Goal: Transaction & Acquisition: Obtain resource

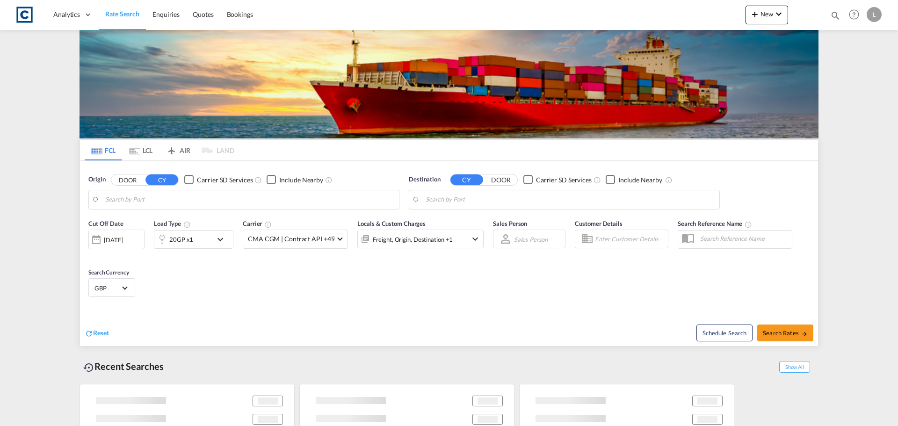
type input "GB-DE73, [GEOGRAPHIC_DATA]"
type input "Hamad, QAHMD"
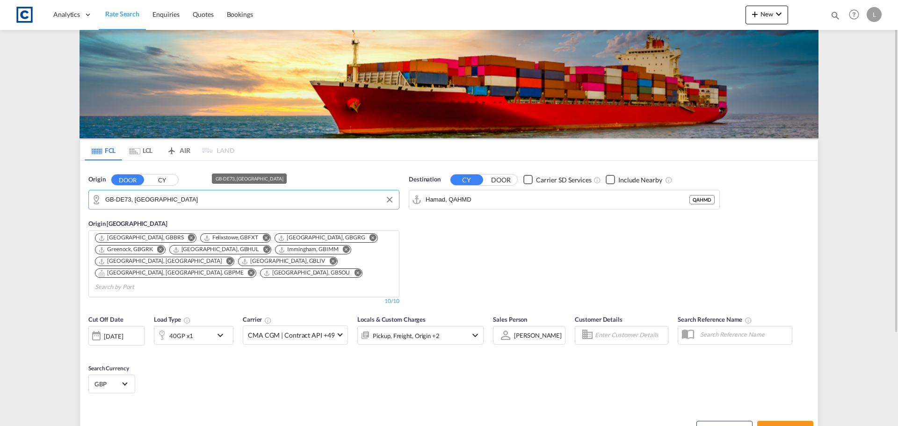
click at [208, 205] on input "GB-DE73, South Derbyshire" at bounding box center [249, 200] width 289 height 14
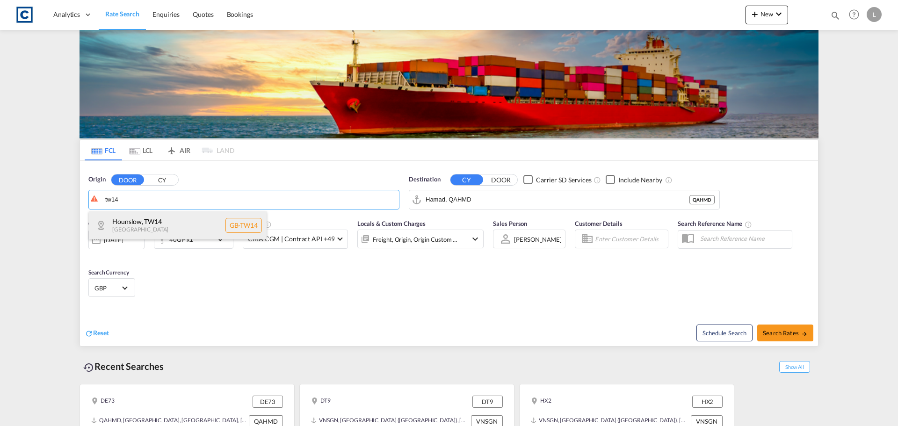
click at [196, 223] on div "Hounslow , TW14 United Kingdom GB-TW14" at bounding box center [178, 225] width 178 height 28
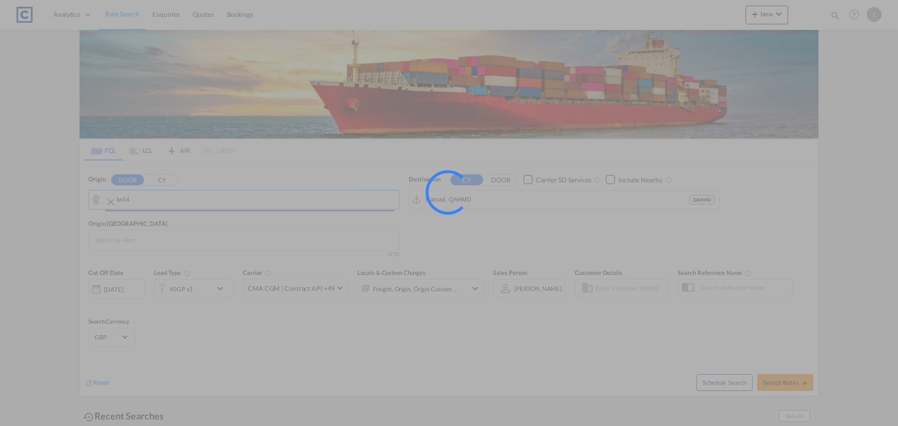
type input "GB-TW14, Hounslow"
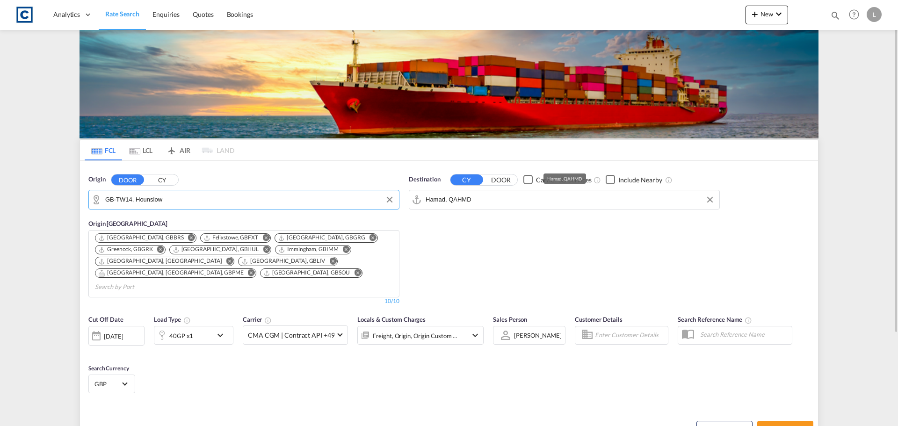
click at [489, 198] on input "Hamad, QAHMD" at bounding box center [570, 200] width 289 height 14
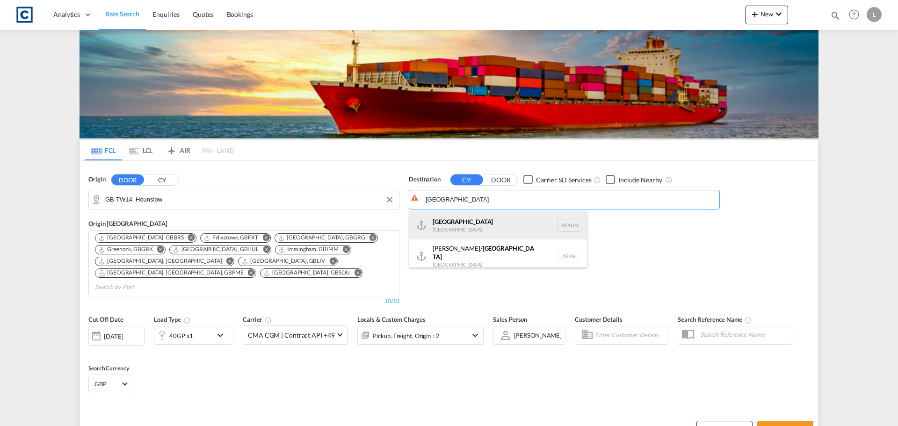
click at [466, 218] on div "Abu Dhabi United Arab Emirates AEAUH" at bounding box center [498, 225] width 178 height 28
type input "[GEOGRAPHIC_DATA], [GEOGRAPHIC_DATA]"
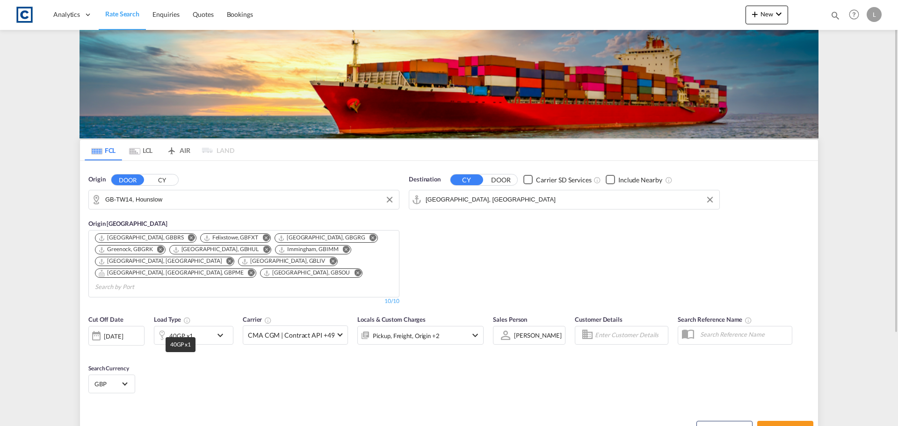
click at [181, 329] on div "40GP x1" at bounding box center [181, 335] width 24 height 13
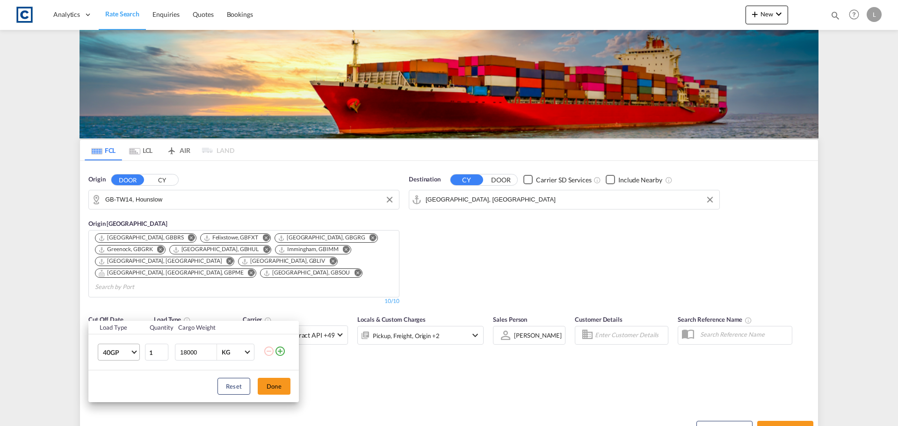
click at [117, 349] on span "40GP" at bounding box center [116, 352] width 27 height 9
click at [111, 310] on div "20GP" at bounding box center [111, 313] width 16 height 9
click at [281, 387] on button "Done" at bounding box center [274, 386] width 33 height 17
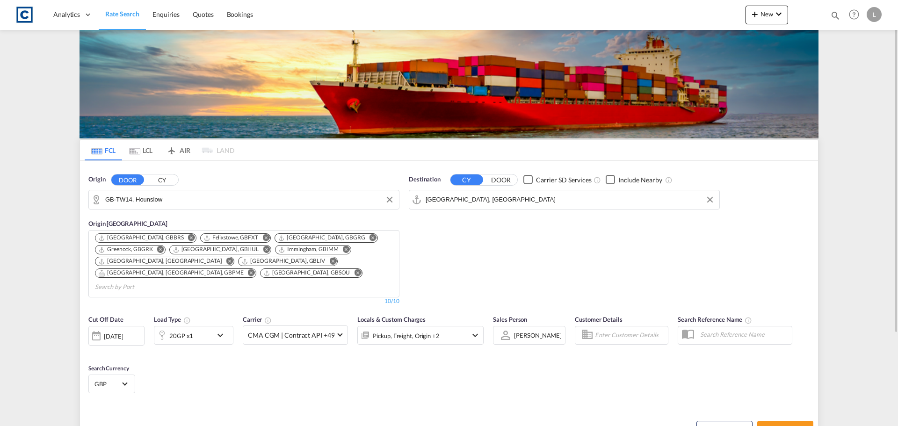
click at [469, 330] on md-icon "icon-chevron-down" at bounding box center [474, 335] width 11 height 11
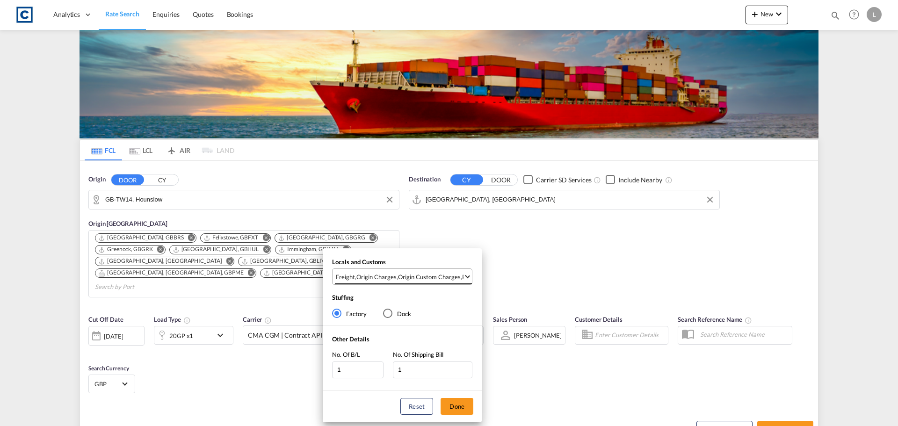
click at [418, 276] on div "Origin Custom Charges" at bounding box center [429, 277] width 63 height 8
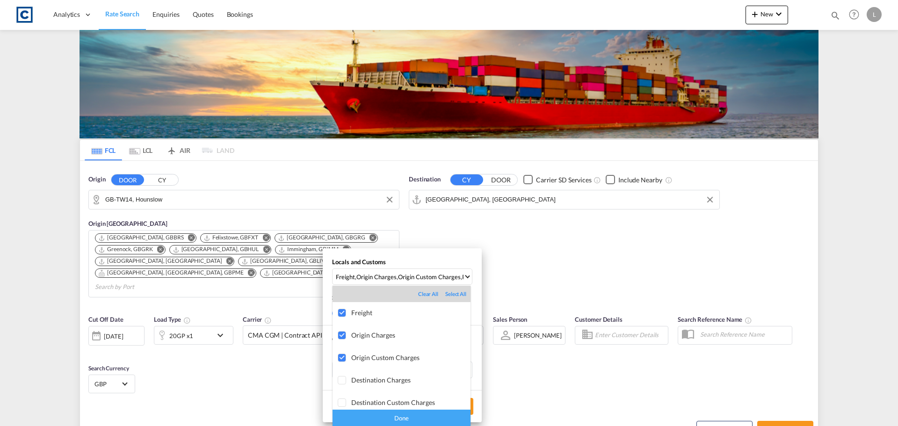
click at [400, 412] on div "Done" at bounding box center [401, 418] width 138 height 16
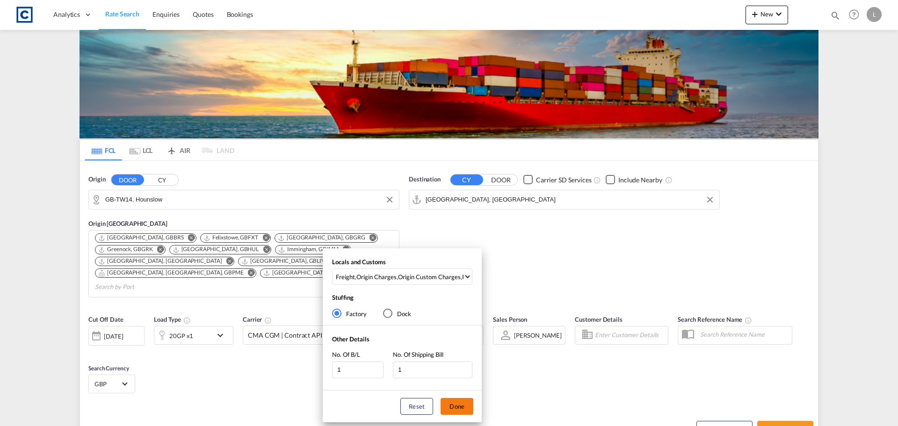
click at [462, 402] on button "Done" at bounding box center [456, 406] width 33 height 17
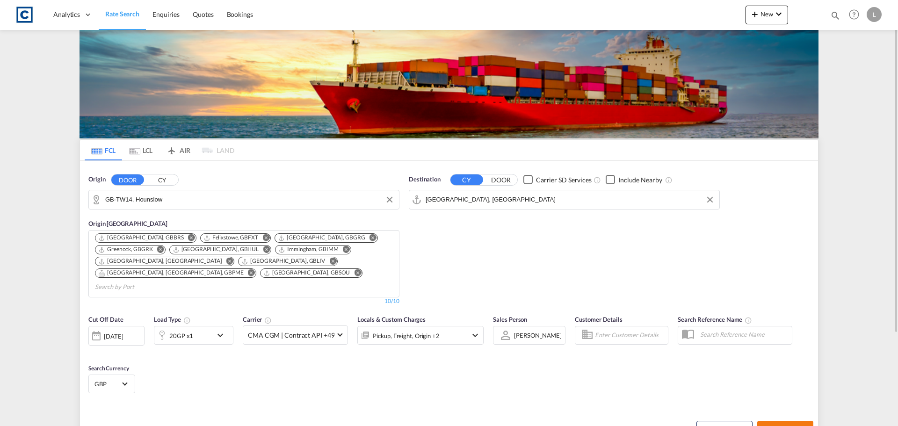
click at [801, 422] on button "Search Rates" at bounding box center [785, 429] width 56 height 17
type input "TW14 to AEAUH / [DATE]"
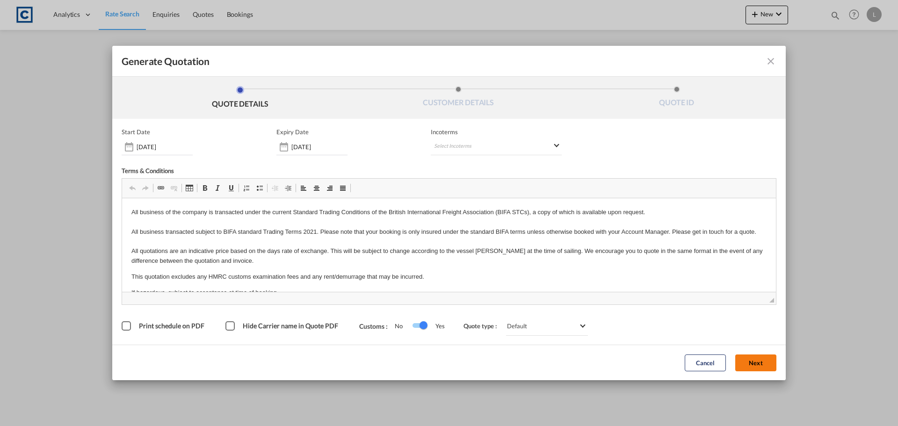
click at [756, 367] on button "Next" at bounding box center [755, 362] width 41 height 17
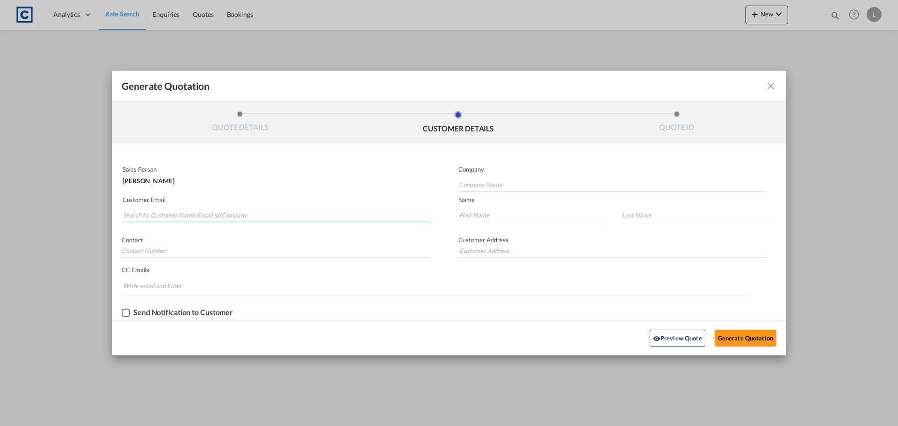
click at [187, 209] on input "Search by Customer Name/Email Id/Company" at bounding box center [277, 215] width 308 height 14
click at [160, 213] on input "Search by Customer Name/Email Id/Company" at bounding box center [277, 215] width 308 height 14
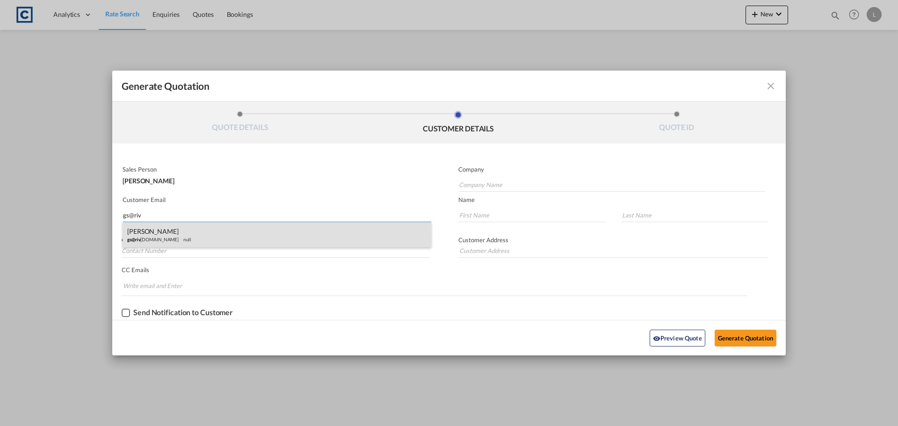
type input "gs@riv"
click at [155, 236] on div "[PERSON_NAME] gs@riv [DOMAIN_NAME] null" at bounding box center [277, 234] width 309 height 25
type input "RIV Worldwide"
type input "[EMAIL_ADDRESS][DOMAIN_NAME]"
type input "[PERSON_NAME]"
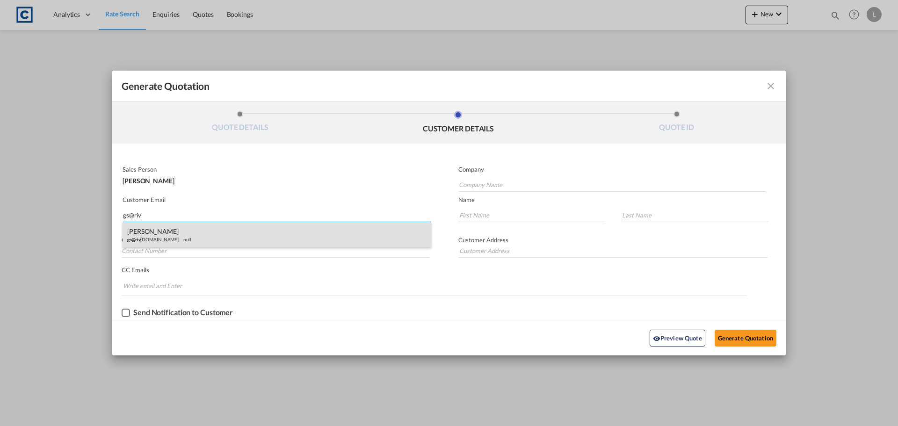
type input "Suresh"
type input "Unit 4 River Gradens [STREET_ADDRESS]"
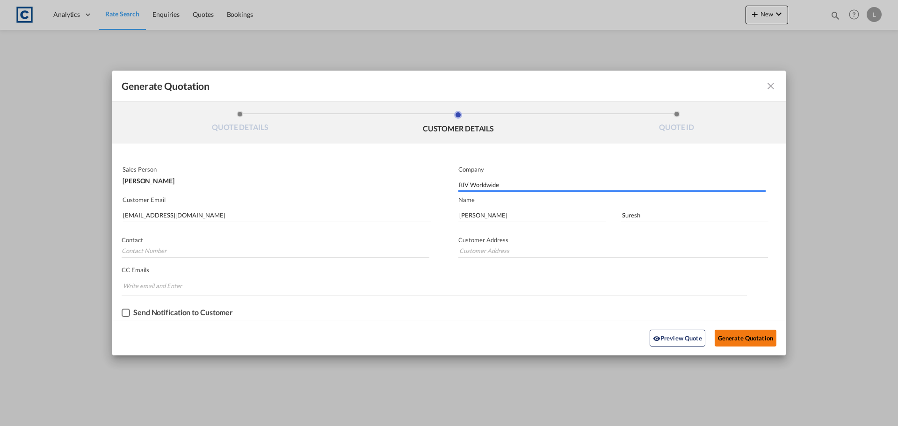
click at [741, 337] on button "Generate Quotation" at bounding box center [746, 338] width 62 height 17
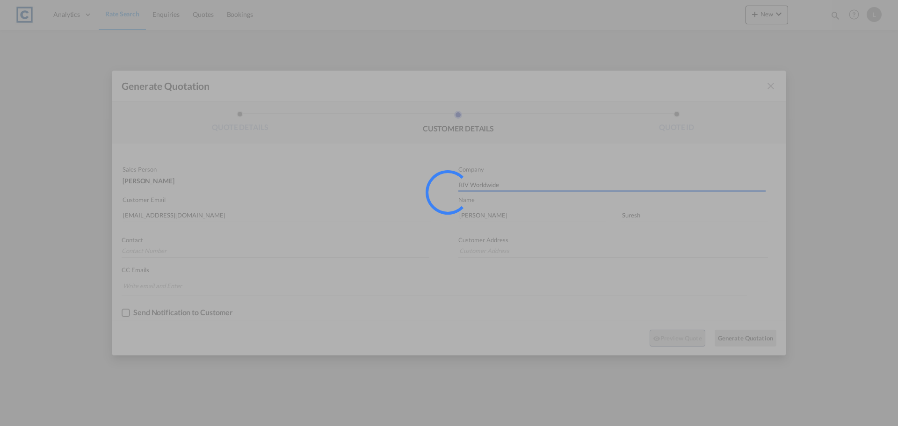
type input "Unit 4 River Gradens [STREET_ADDRESS]"
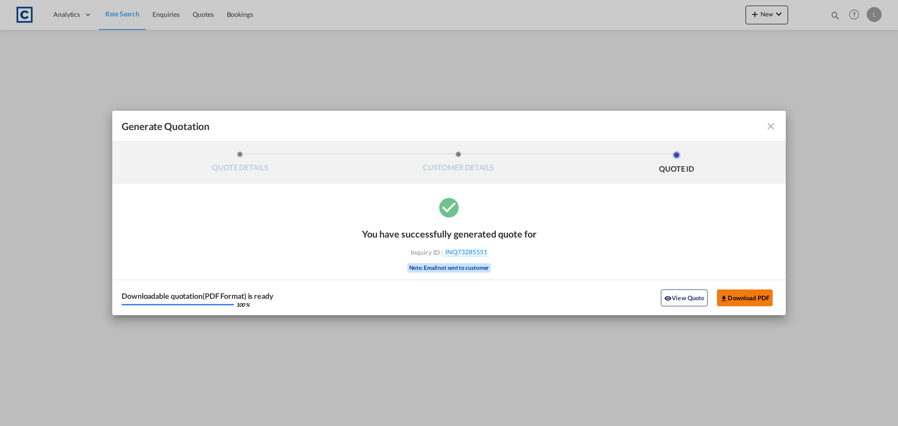
click at [742, 296] on button "Download PDF" at bounding box center [745, 297] width 56 height 17
click at [769, 125] on md-icon "icon-close fg-AAA8AD cursor m-0" at bounding box center [770, 126] width 11 height 11
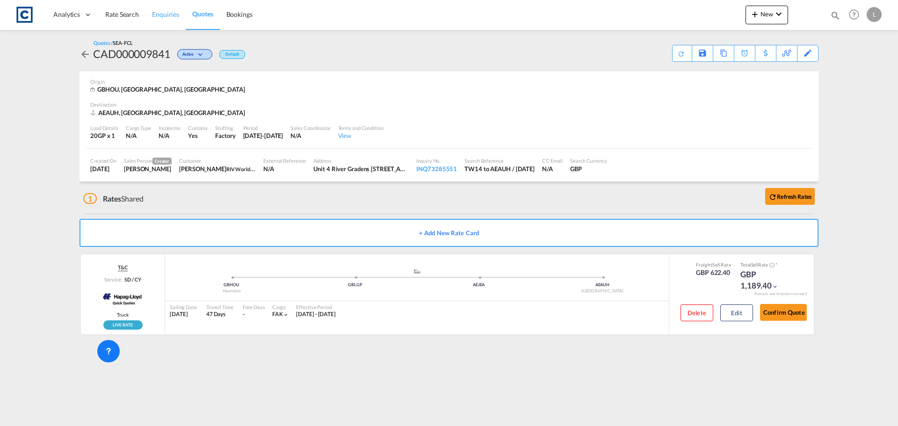
click at [123, 7] on link "Rate Search" at bounding box center [122, 15] width 47 height 30
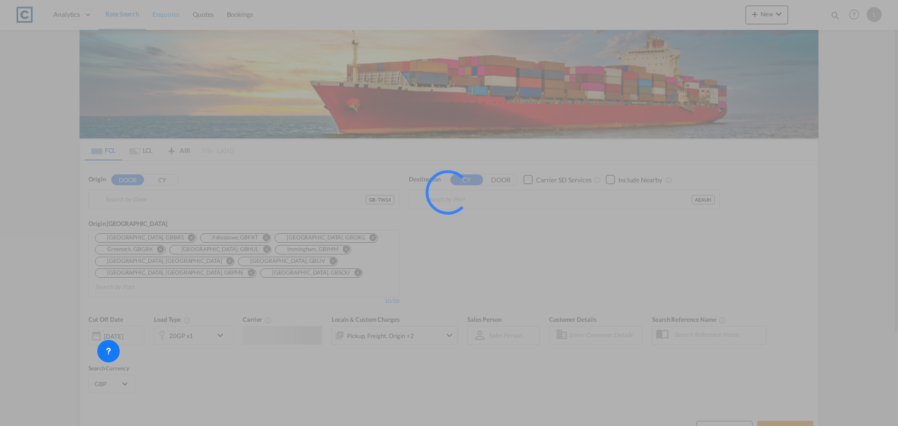
type input "GB-TW14, Hounslow"
type input "[GEOGRAPHIC_DATA], [GEOGRAPHIC_DATA]"
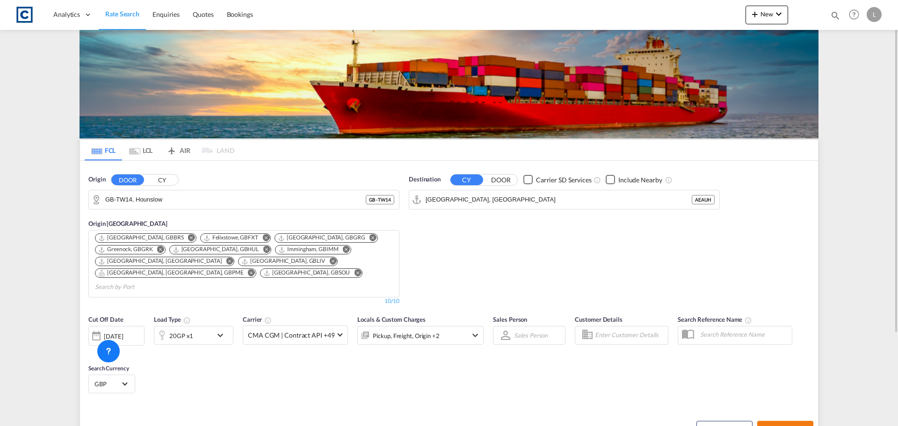
click at [790, 426] on span "Search Rates" at bounding box center [785, 429] width 45 height 7
type input "TW14 to AEAUH / [DATE]"
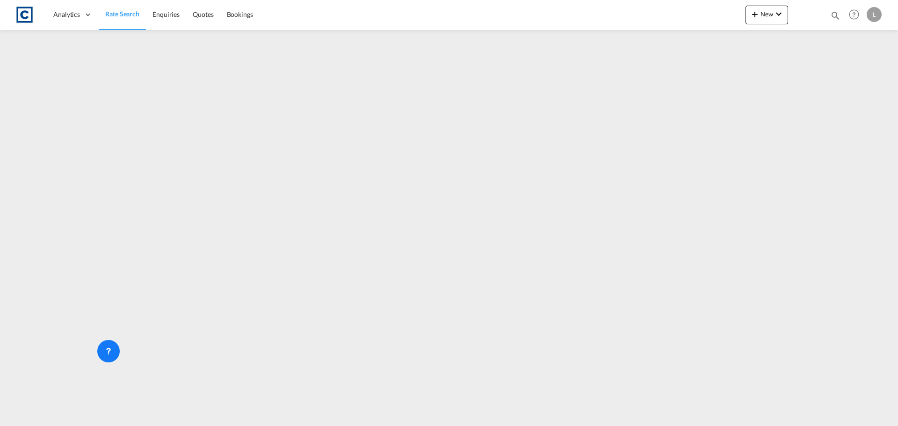
click at [131, 15] on span "Rate Search" at bounding box center [122, 14] width 34 height 8
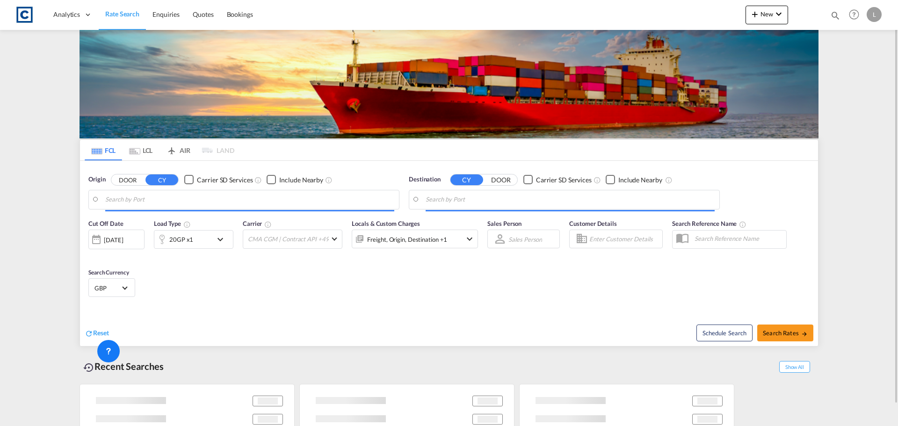
type input "GB-TW14, Hounslow"
type input "[GEOGRAPHIC_DATA], [GEOGRAPHIC_DATA]"
